Goal: Information Seeking & Learning: Find specific fact

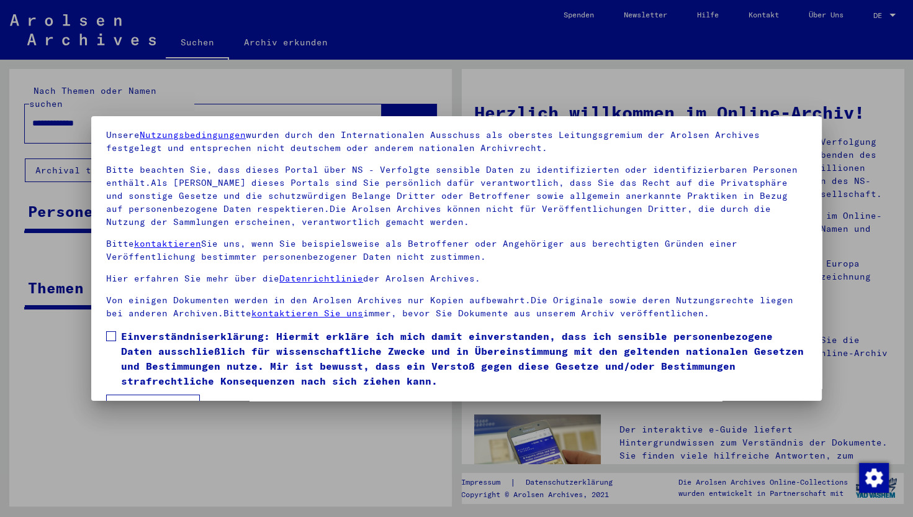
scroll to position [75, 0]
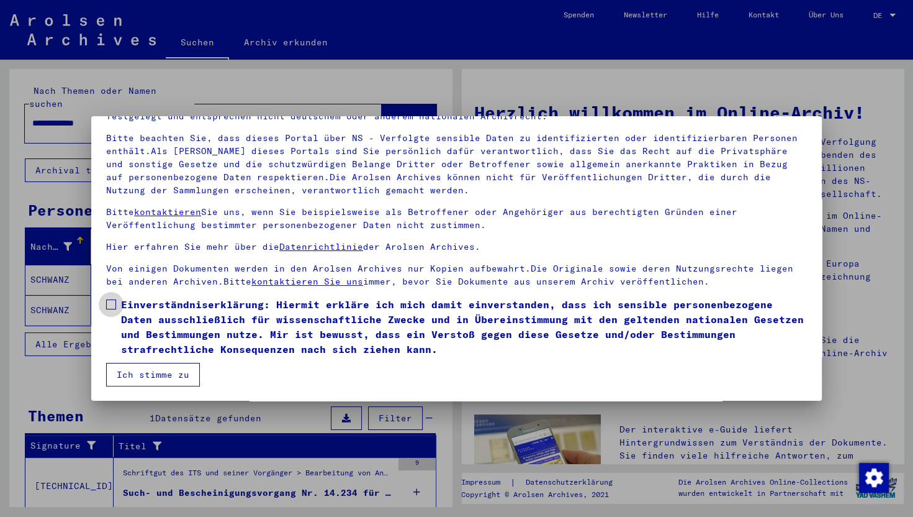
click at [138, 304] on span "Einverständniserklärung: Hiermit erkläre ich mich damit einverstanden, dass ich…" at bounding box center [464, 327] width 686 height 60
click at [146, 374] on button "Ich stimme zu" at bounding box center [153, 375] width 94 height 24
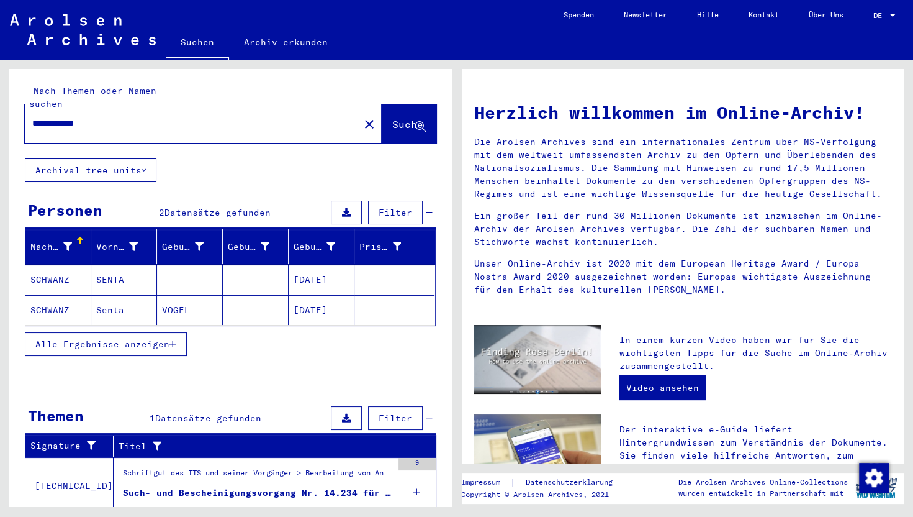
click at [56, 299] on mat-cell "SCHWANZ" at bounding box center [58, 310] width 66 height 30
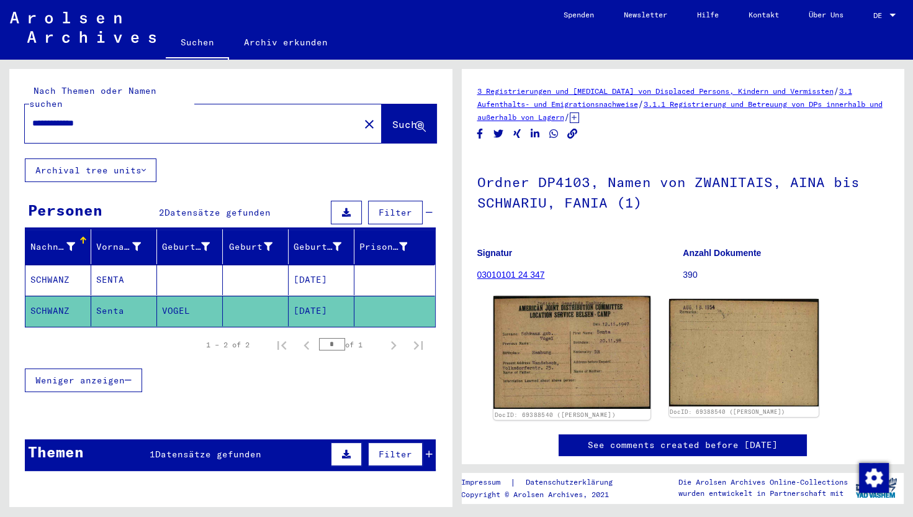
click at [576, 345] on img at bounding box center [571, 352] width 157 height 113
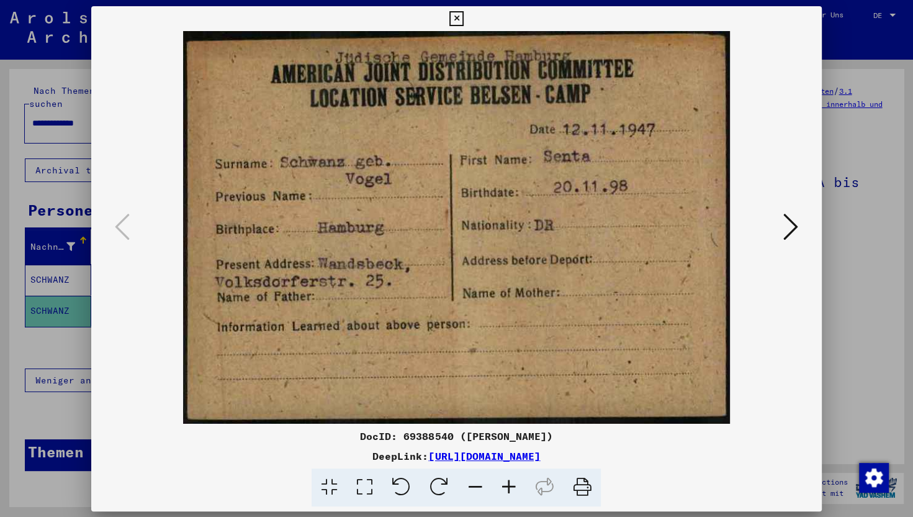
click at [576, 345] on img at bounding box center [456, 227] width 646 height 392
click at [787, 296] on div at bounding box center [456, 227] width 731 height 392
click at [787, 232] on icon at bounding box center [791, 226] width 15 height 30
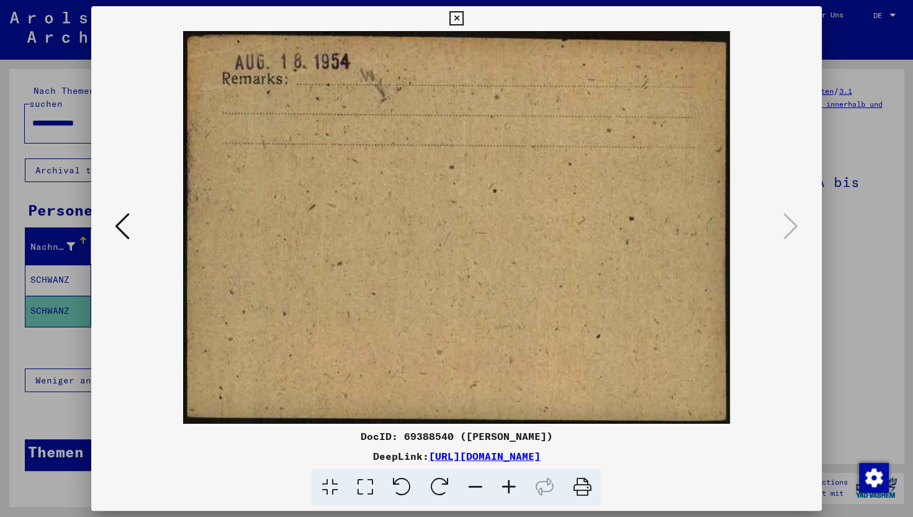
click at [459, 17] on icon at bounding box center [456, 18] width 14 height 15
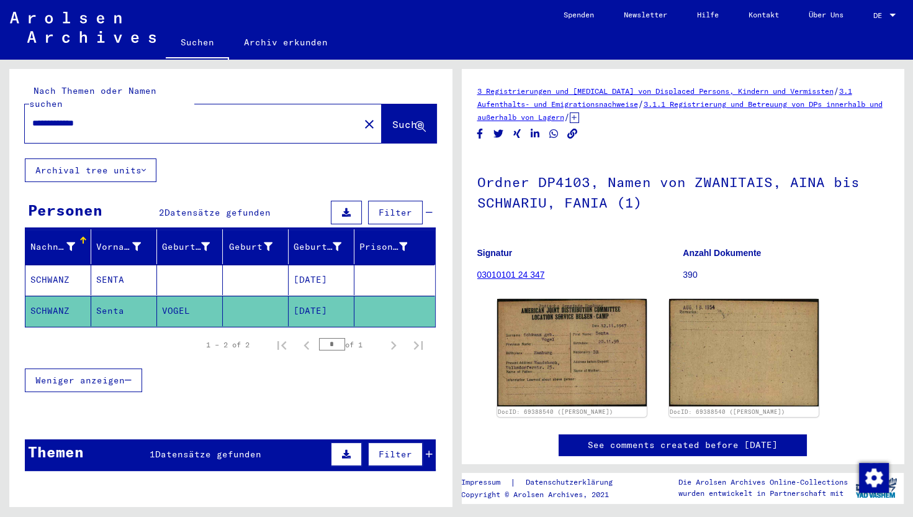
click at [61, 264] on mat-cell "SCHWANZ" at bounding box center [58, 279] width 66 height 30
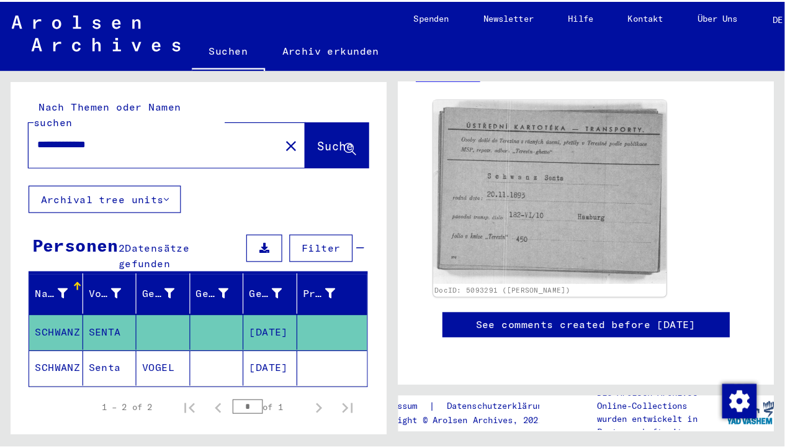
scroll to position [143, 0]
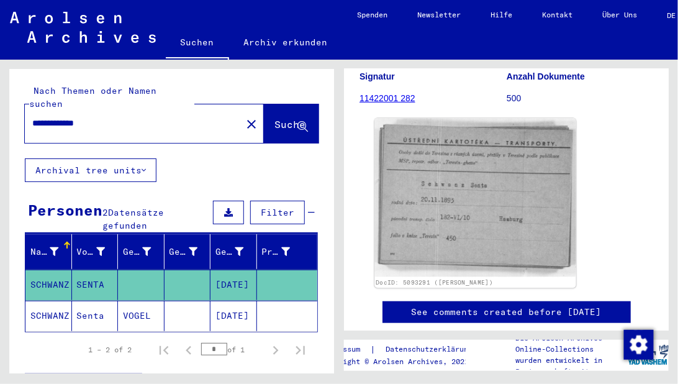
click at [474, 221] on img at bounding box center [474, 198] width 201 height 159
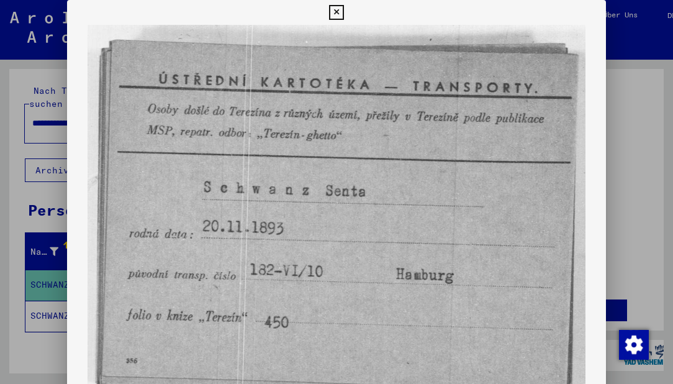
drag, startPoint x: 298, startPoint y: 325, endPoint x: 298, endPoint y: 297, distance: 27.9
click at [300, 296] on img at bounding box center [336, 221] width 538 height 392
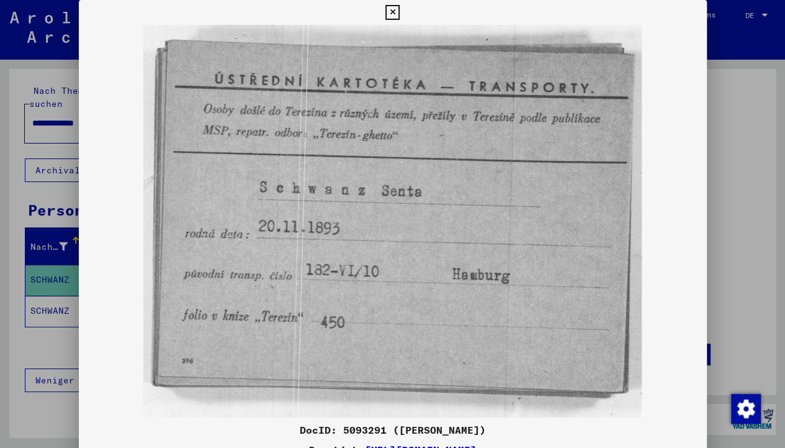
click at [584, 250] on img at bounding box center [393, 221] width 628 height 392
click at [392, 16] on icon at bounding box center [393, 12] width 14 height 15
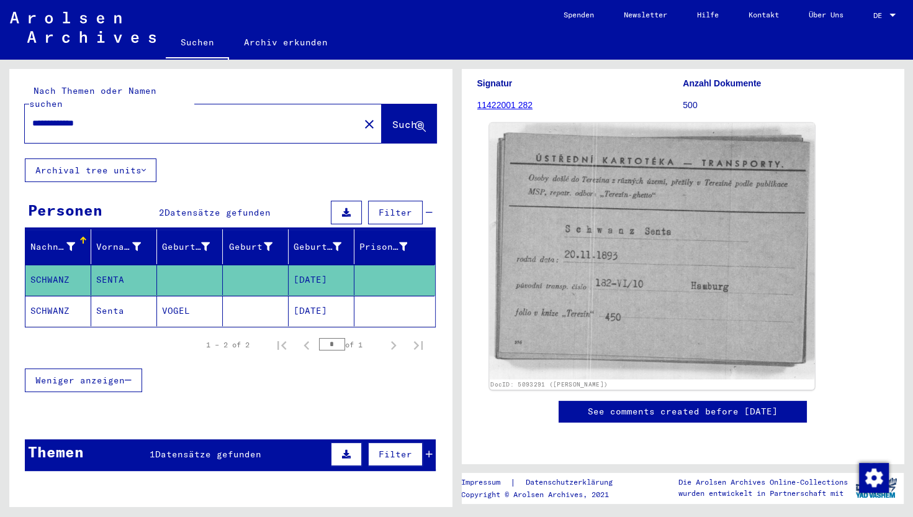
click at [761, 217] on img at bounding box center [651, 251] width 325 height 256
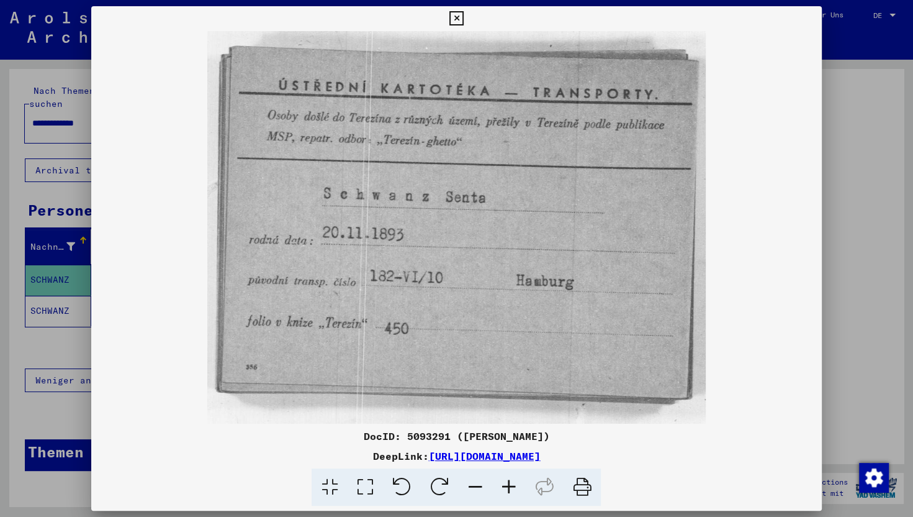
click at [508, 486] on icon at bounding box center [509, 487] width 34 height 38
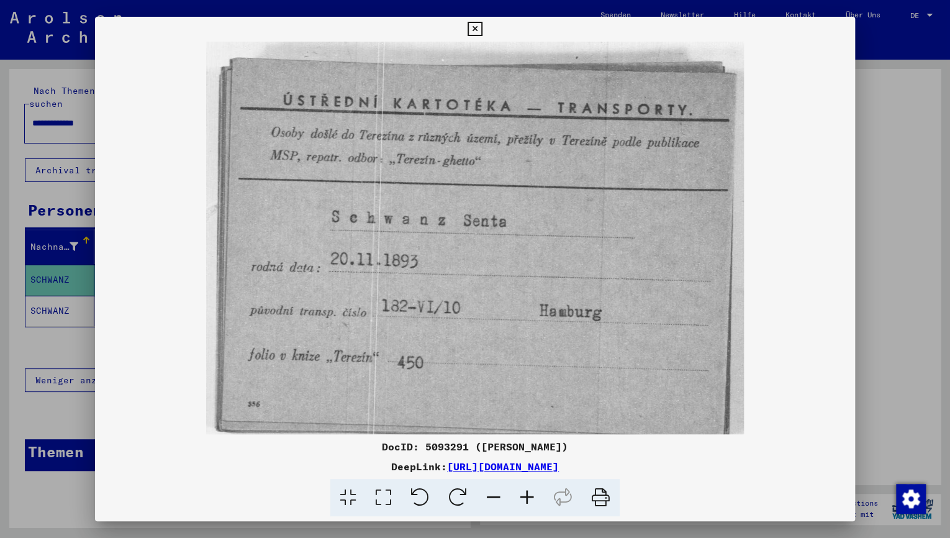
click at [571, 194] on img at bounding box center [475, 253] width 538 height 423
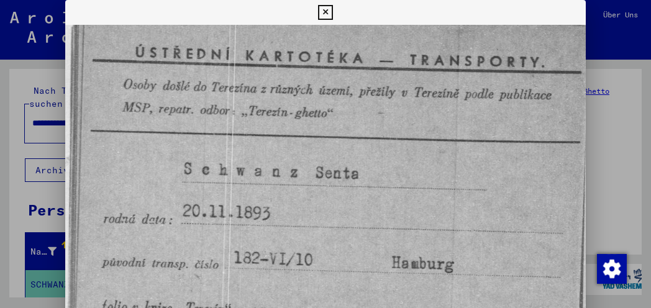
scroll to position [31, 17]
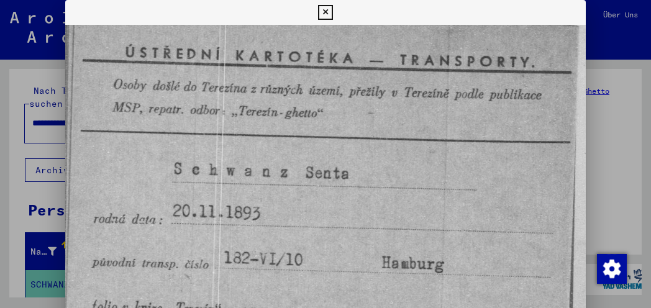
drag, startPoint x: 296, startPoint y: 209, endPoint x: 281, endPoint y: 105, distance: 104.8
click at [281, 105] on img at bounding box center [317, 205] width 538 height 423
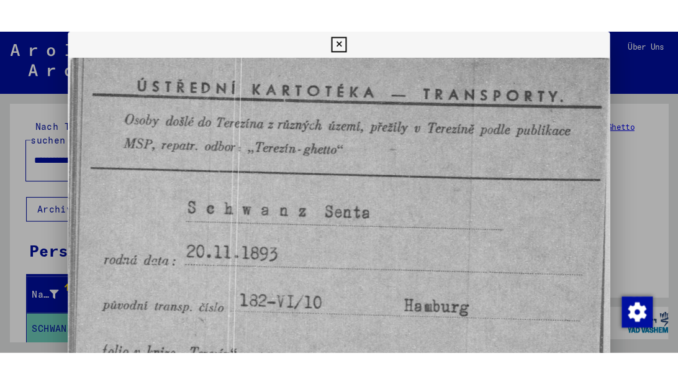
scroll to position [31, 10]
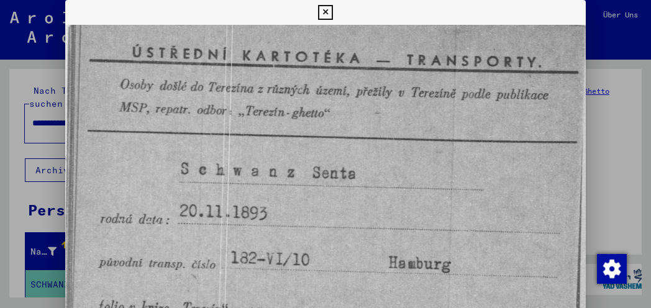
drag, startPoint x: 174, startPoint y: 219, endPoint x: 175, endPoint y: 170, distance: 49.1
click at [175, 170] on img at bounding box center [324, 205] width 538 height 423
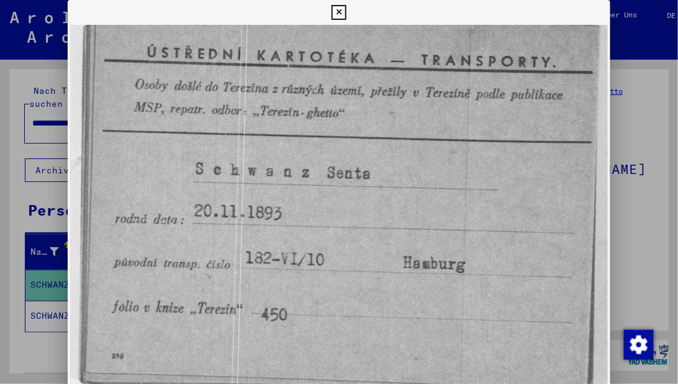
scroll to position [31, 0]
click at [210, 374] on img at bounding box center [339, 205] width 538 height 423
click at [341, 12] on icon at bounding box center [339, 12] width 14 height 15
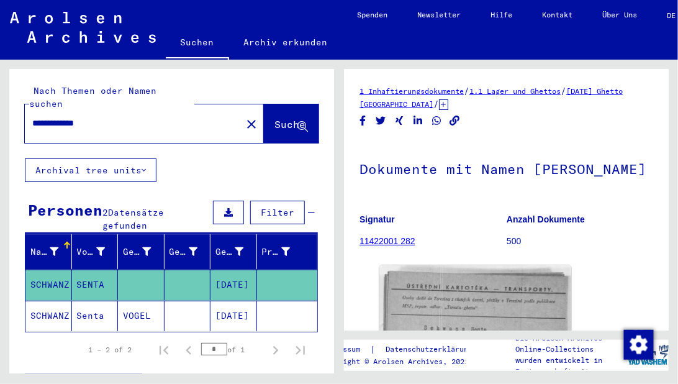
drag, startPoint x: 125, startPoint y: 107, endPoint x: -309, endPoint y: 31, distance: 439.9
click at [0, 31] on html "**********" at bounding box center [339, 192] width 678 height 384
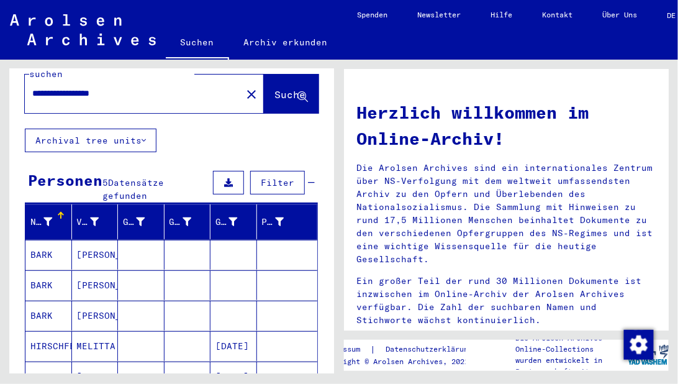
scroll to position [106, 0]
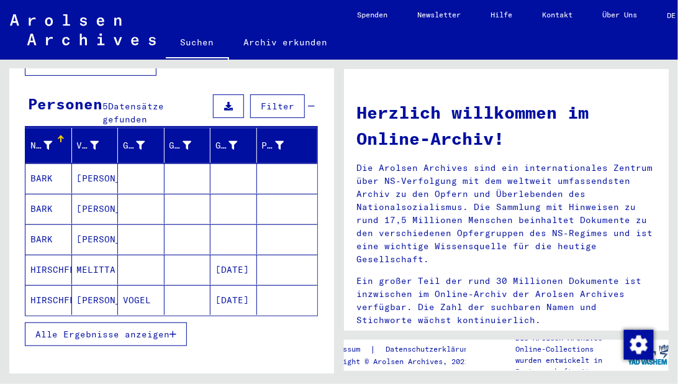
click at [101, 256] on mat-cell "MELITTA" at bounding box center [95, 270] width 47 height 30
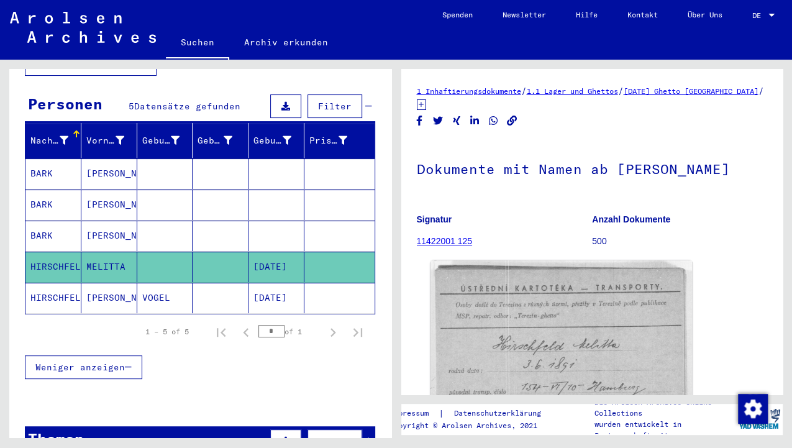
click at [523, 322] on img at bounding box center [560, 359] width 261 height 199
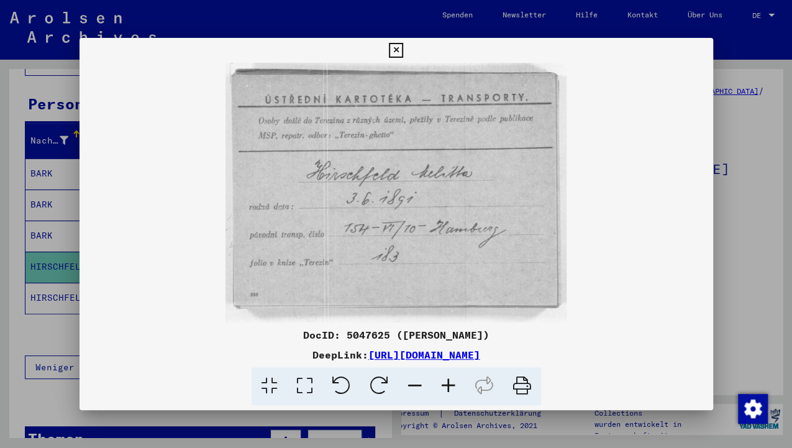
click at [35, 323] on div at bounding box center [396, 224] width 792 height 448
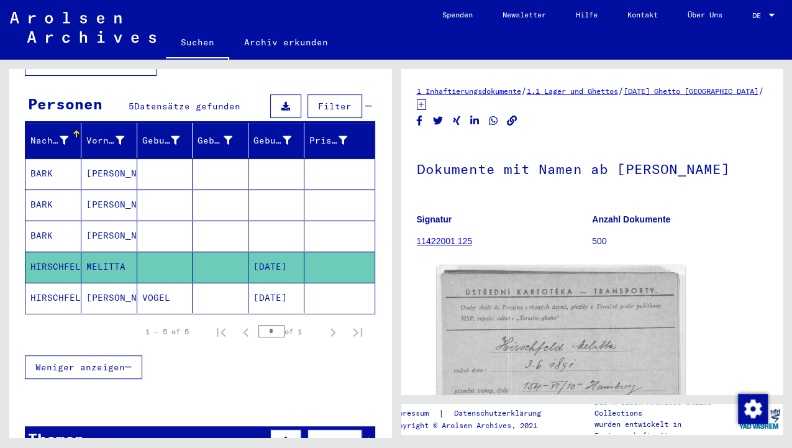
click at [71, 282] on mat-cell "HIRSCHFELD" at bounding box center [53, 297] width 56 height 30
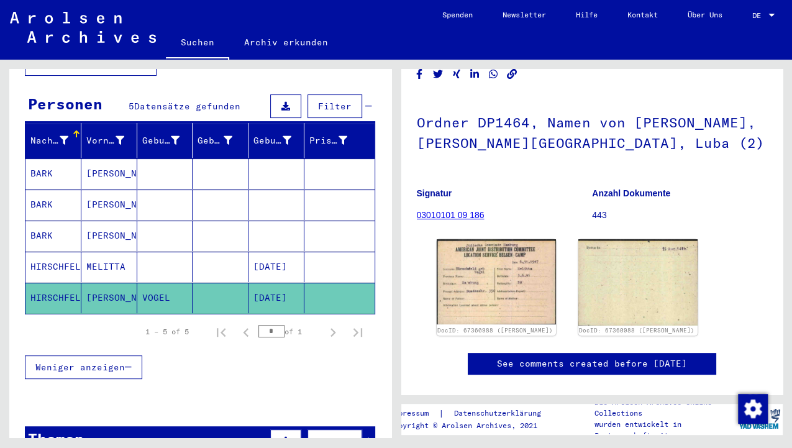
scroll to position [207, 0]
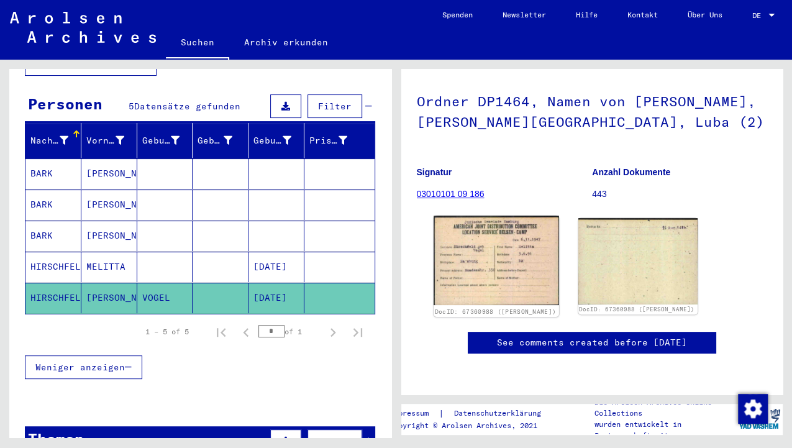
click at [517, 215] on img at bounding box center [495, 259] width 125 height 89
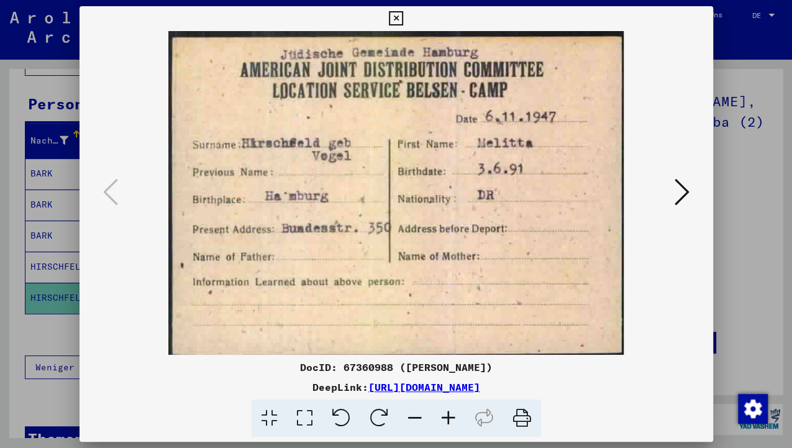
drag, startPoint x: 20, startPoint y: 329, endPoint x: 31, endPoint y: 322, distance: 13.1
click at [20, 329] on div at bounding box center [396, 224] width 792 height 448
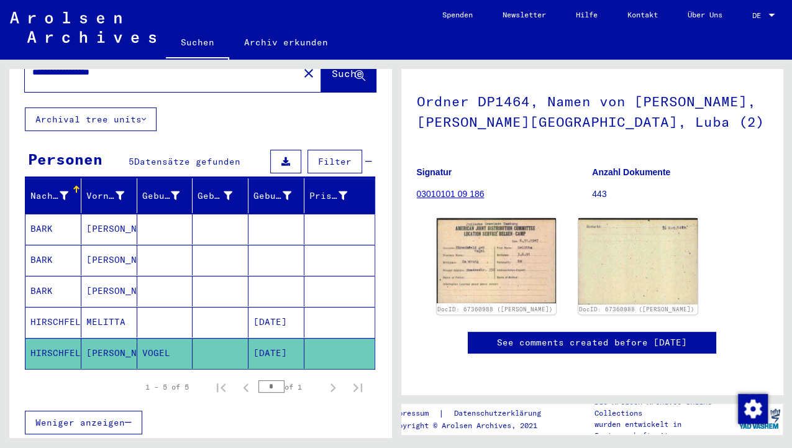
scroll to position [0, 0]
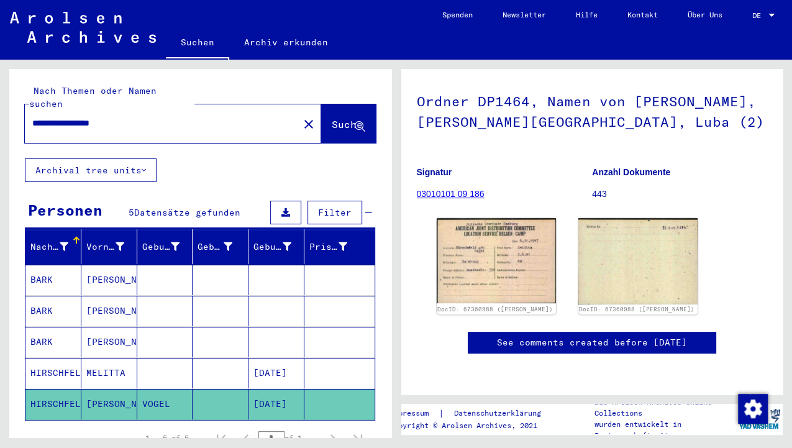
drag, startPoint x: 137, startPoint y: 111, endPoint x: -80, endPoint y: 62, distance: 222.8
click at [0, 62] on html "**********" at bounding box center [396, 224] width 792 height 448
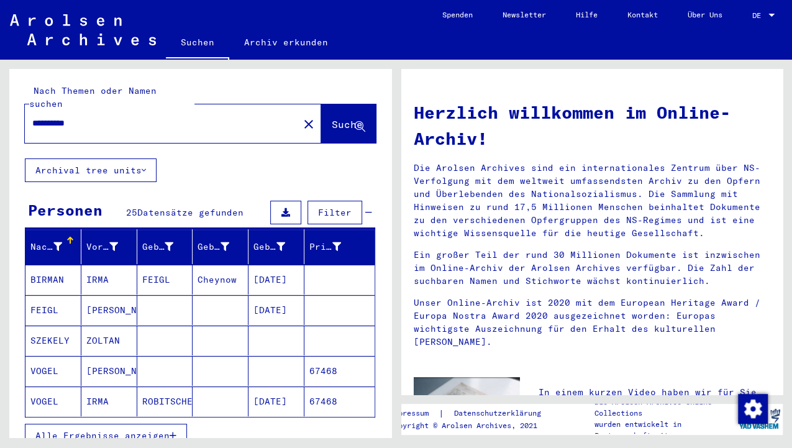
click at [145, 430] on span "Alle Ergebnisse anzeigen" at bounding box center [102, 435] width 134 height 11
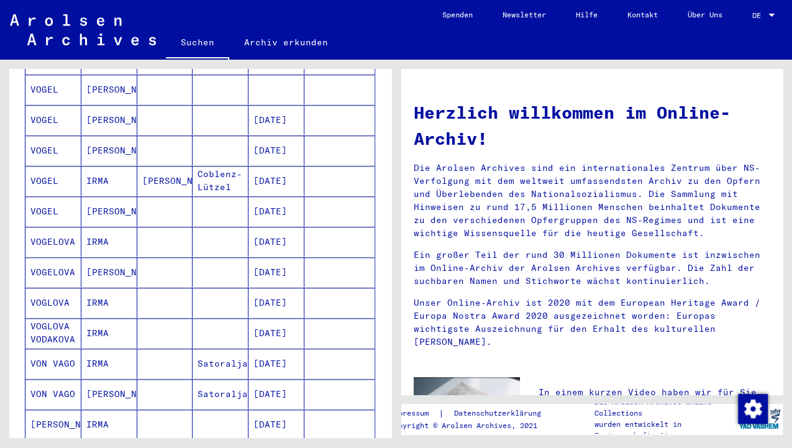
scroll to position [703, 0]
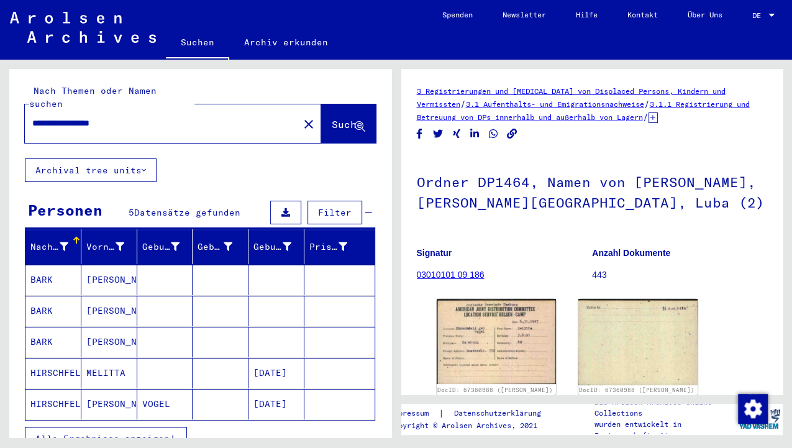
click at [138, 433] on span "Alle Ergebnisse anzeigen" at bounding box center [102, 438] width 134 height 11
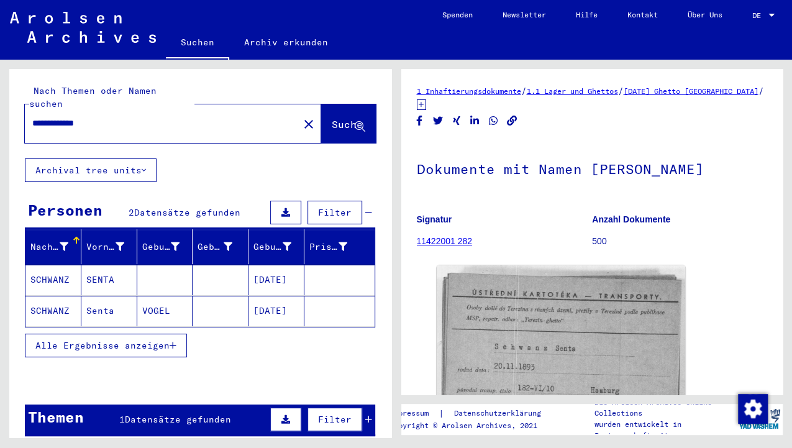
click at [93, 333] on button "Alle Ergebnisse anzeigen" at bounding box center [106, 345] width 162 height 24
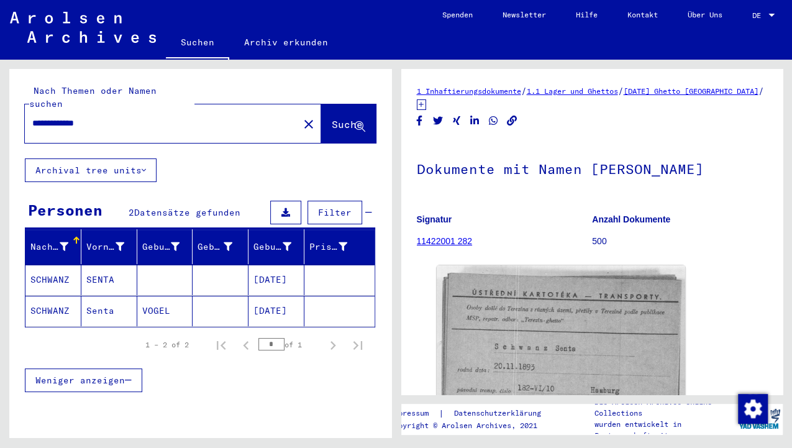
click at [159, 117] on input "**********" at bounding box center [161, 123] width 259 height 13
type input "**********"
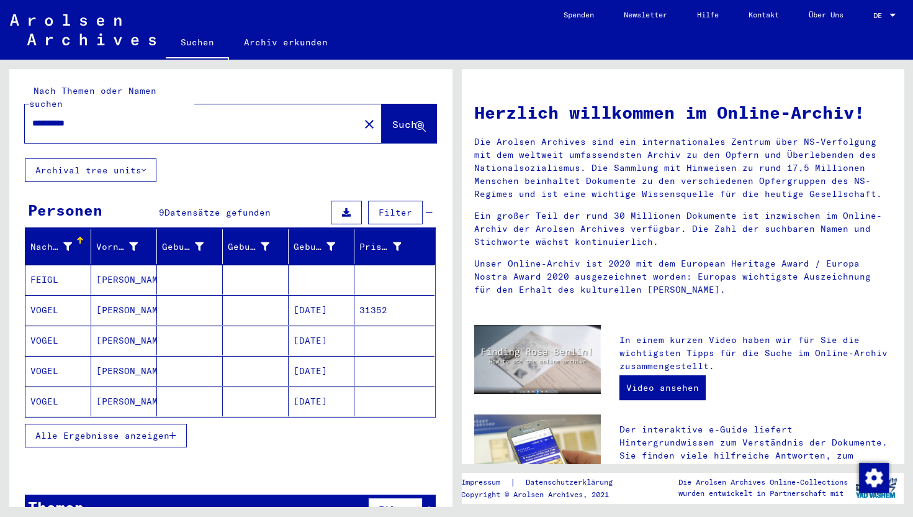
click at [161, 430] on span "Alle Ergebnisse anzeigen" at bounding box center [102, 435] width 134 height 11
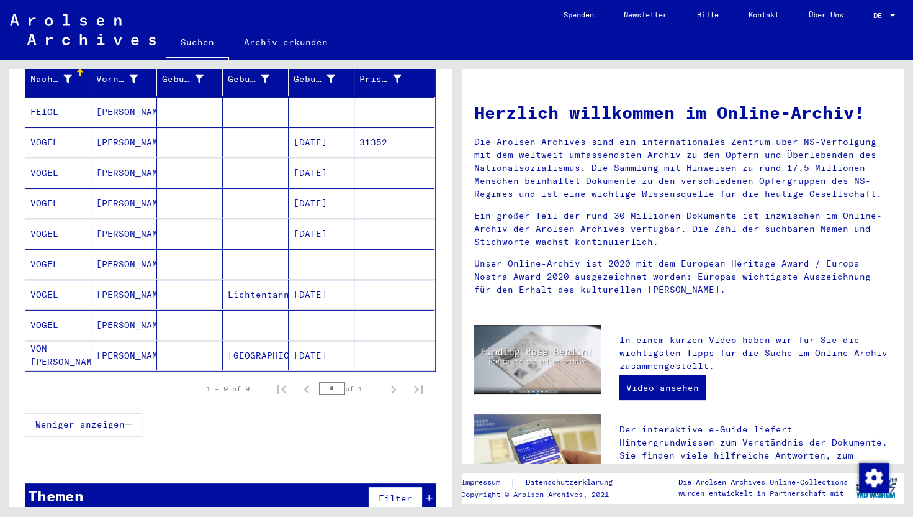
scroll to position [172, 0]
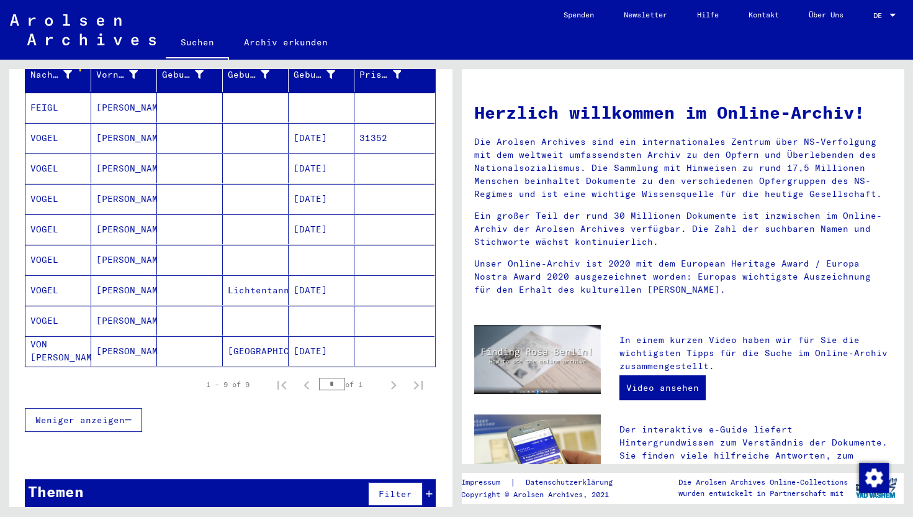
click at [51, 305] on mat-cell "VOGEL" at bounding box center [58, 320] width 66 height 30
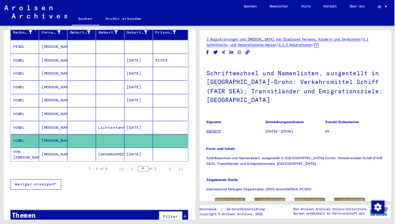
scroll to position [286, 0]
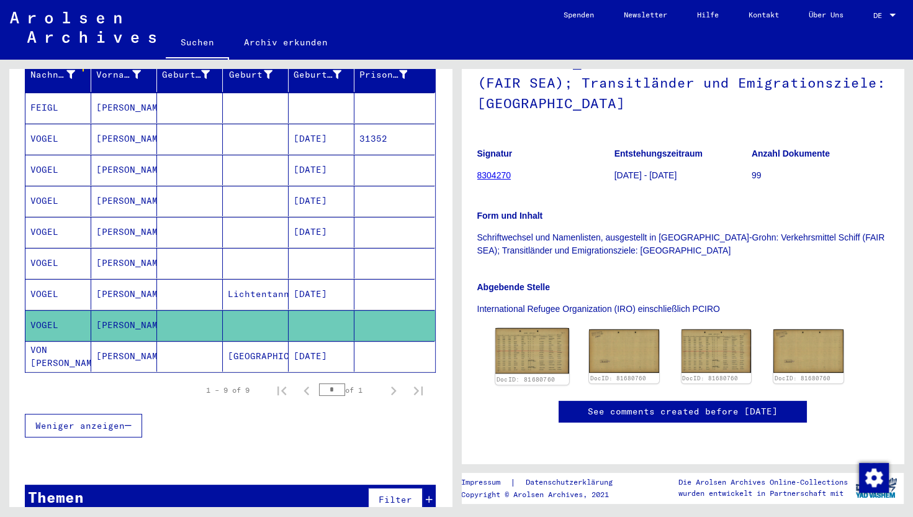
click at [530, 328] on img at bounding box center [531, 351] width 73 height 46
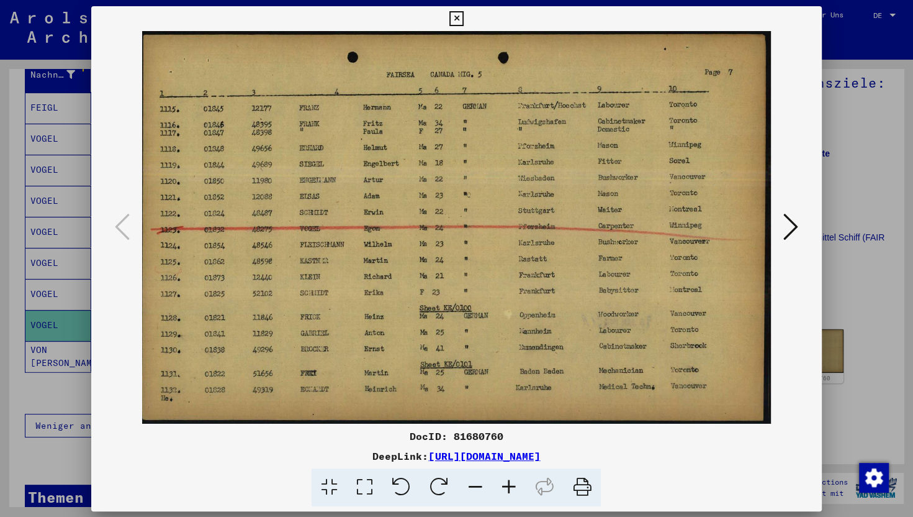
click at [530, 176] on img at bounding box center [456, 227] width 646 height 392
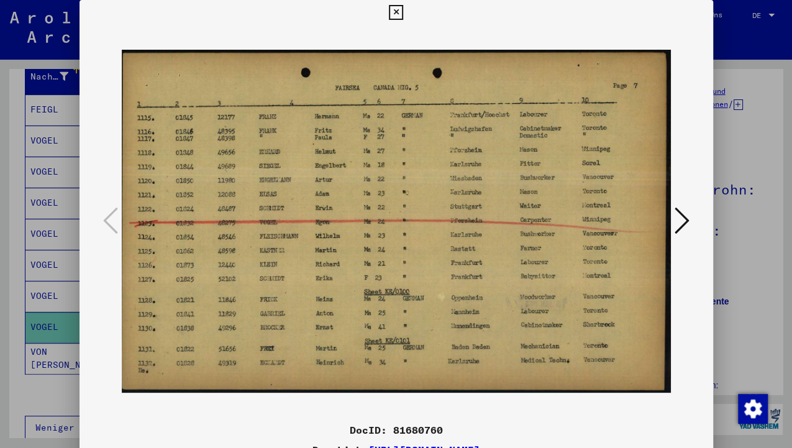
scroll to position [0, 0]
click at [396, 11] on icon at bounding box center [396, 12] width 14 height 15
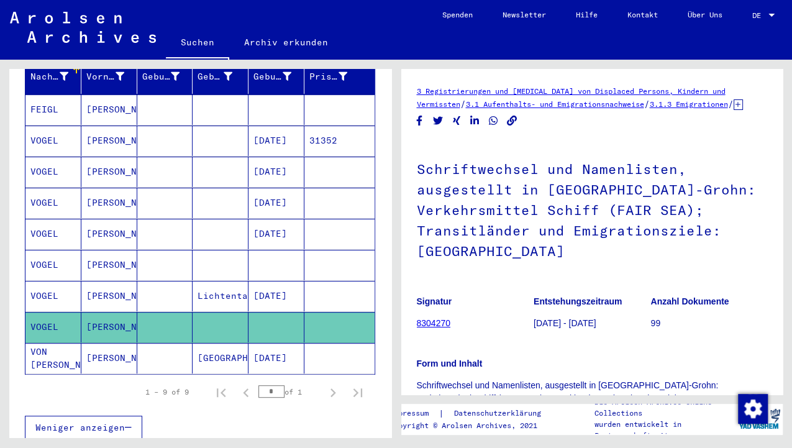
click at [60, 156] on mat-cell "VOGEL" at bounding box center [53, 171] width 56 height 30
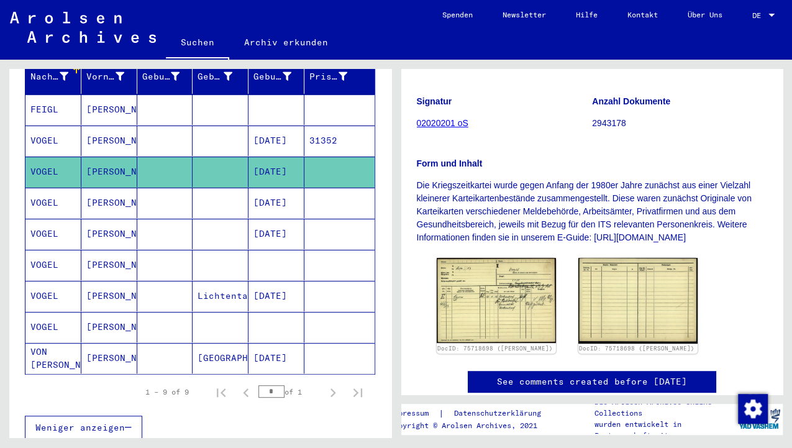
scroll to position [207, 0]
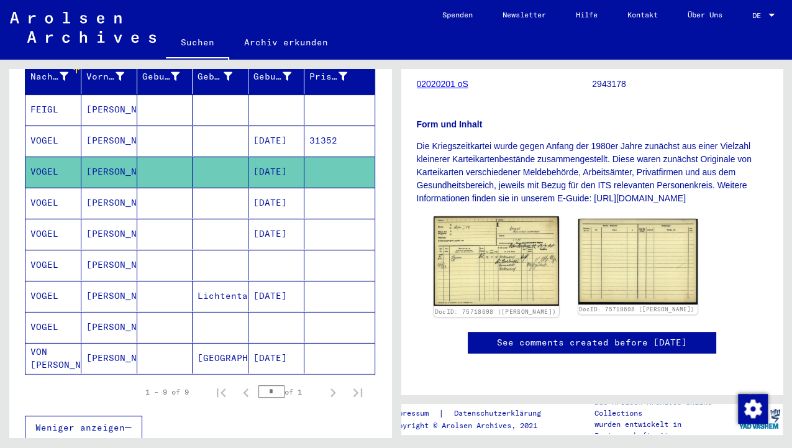
click at [518, 232] on img at bounding box center [495, 260] width 125 height 89
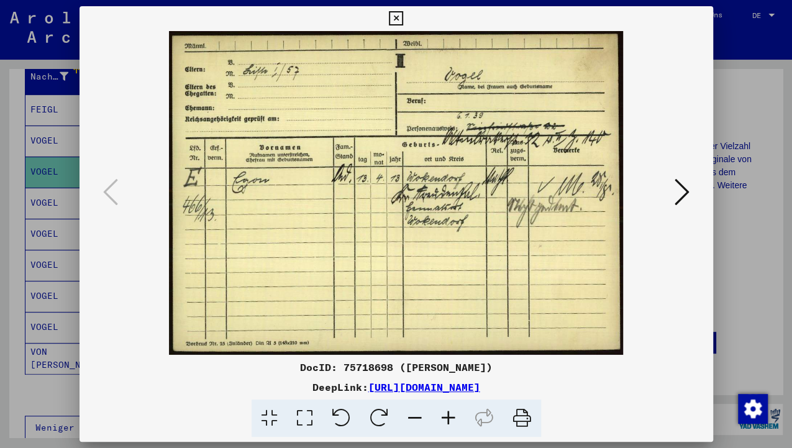
click at [682, 196] on icon at bounding box center [681, 192] width 15 height 30
